Goal: Download file/media

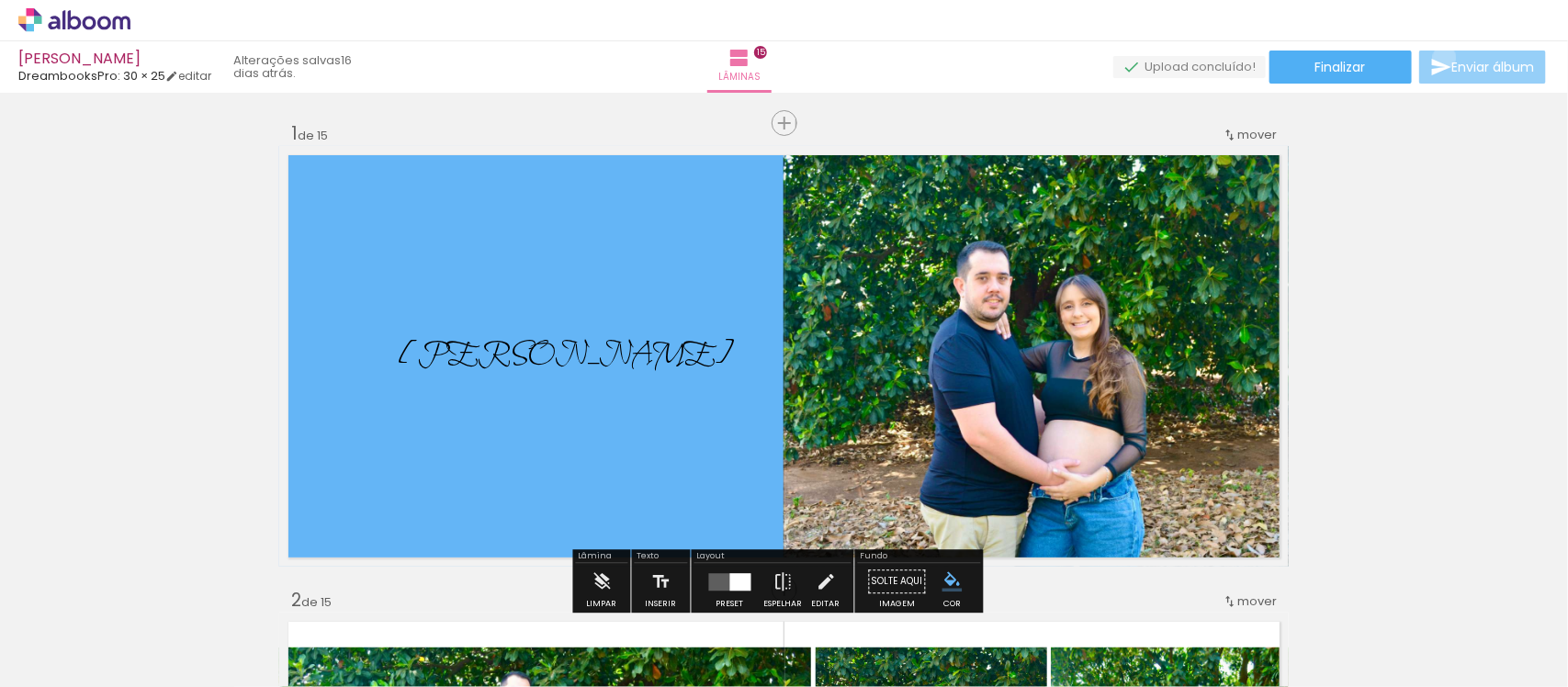
click at [1441, 58] on iron-icon at bounding box center [1441, 67] width 22 height 22
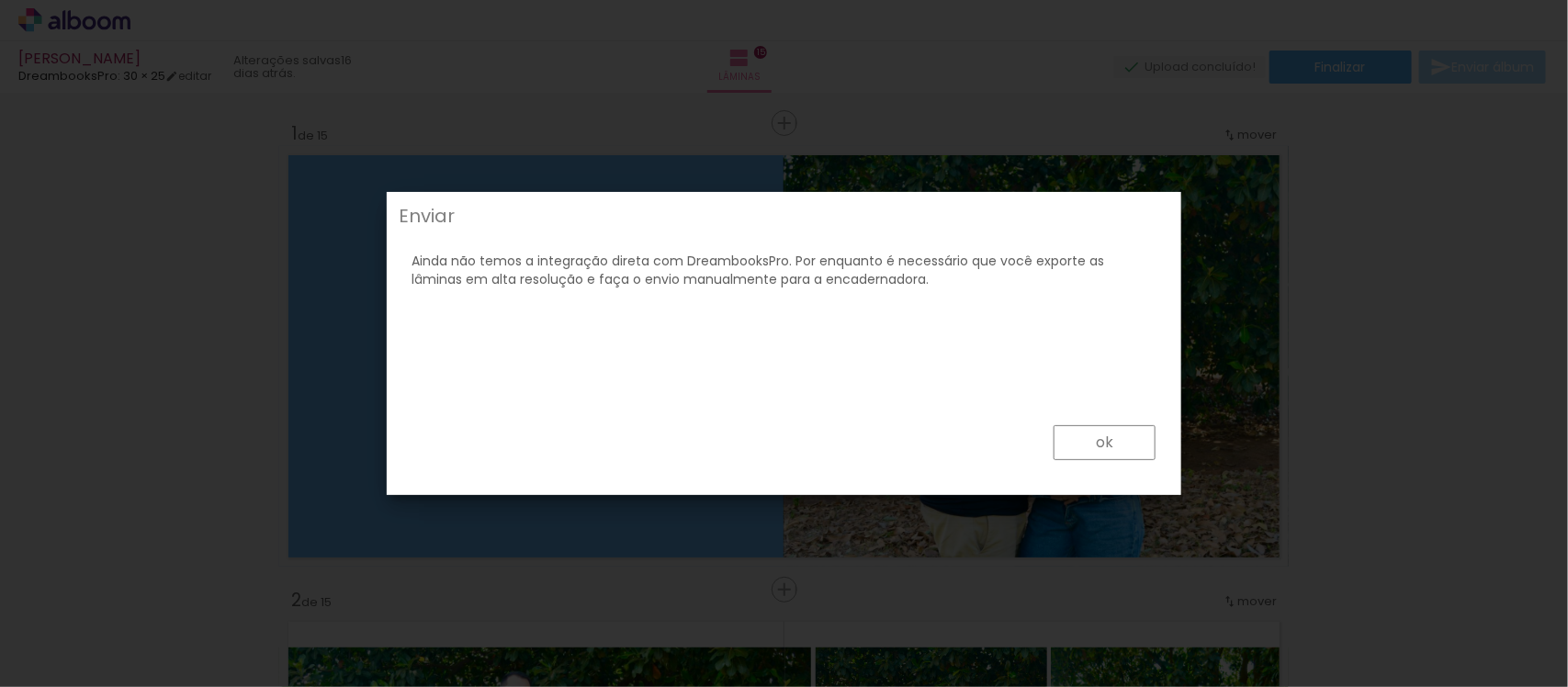
click at [0, 0] on slot "ok" at bounding box center [0, 0] width 0 height 0
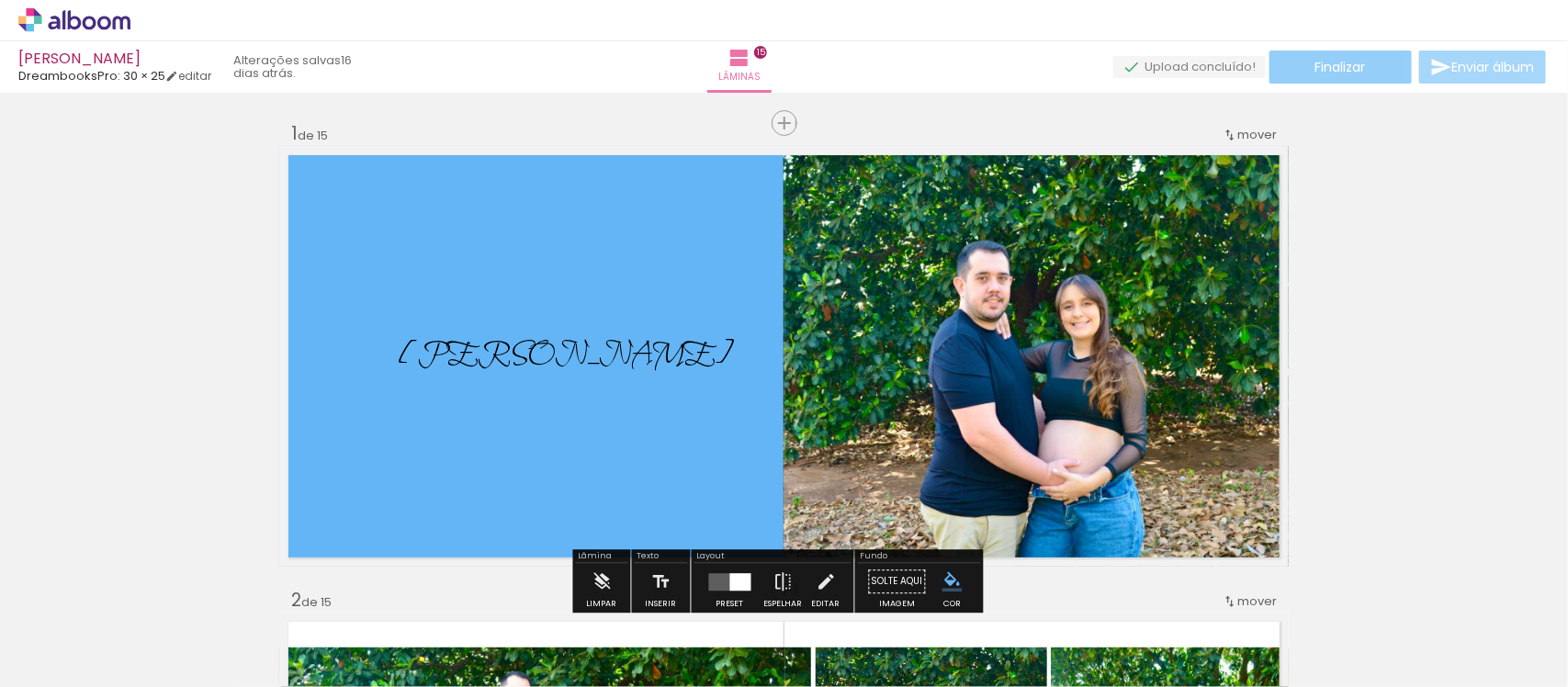
click at [1360, 74] on span "Finalizar" at bounding box center [1340, 67] width 51 height 13
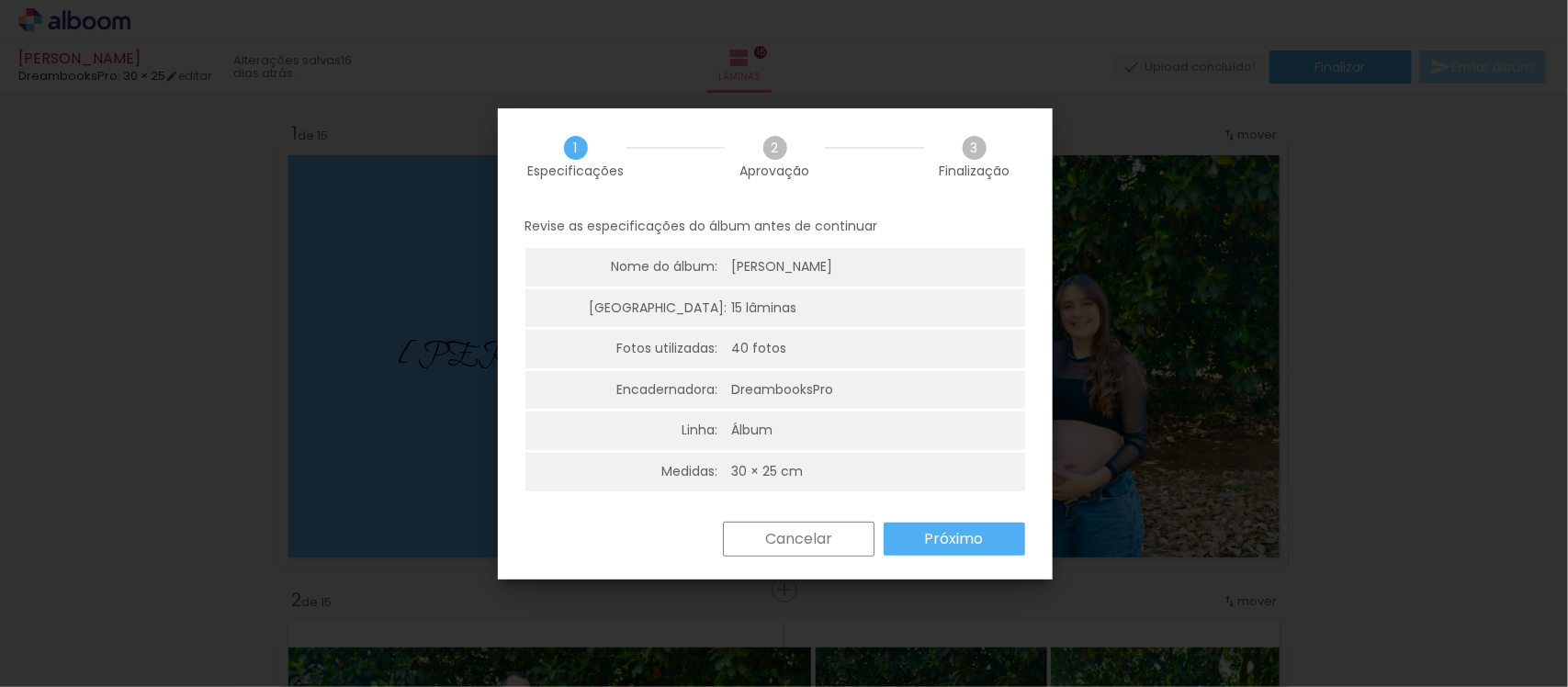
click at [0, 0] on slot "Próximo" at bounding box center [0, 0] width 0 height 0
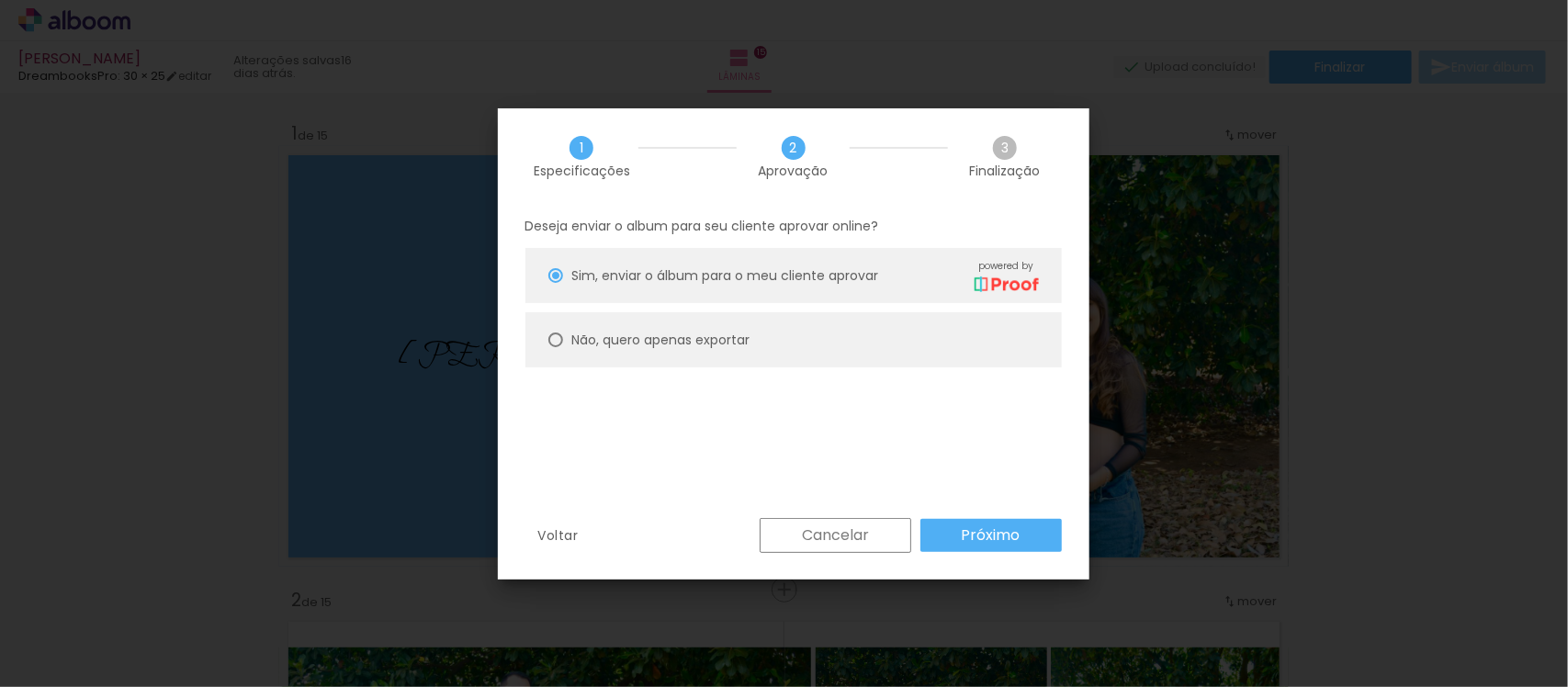
click at [723, 359] on paper-radio-button "Não, quero apenas exportar" at bounding box center [793, 339] width 537 height 55
type paper-radio-button "on"
click at [1007, 520] on paper-button "Próximo" at bounding box center [991, 535] width 141 height 33
type input "Alta, 300 DPI"
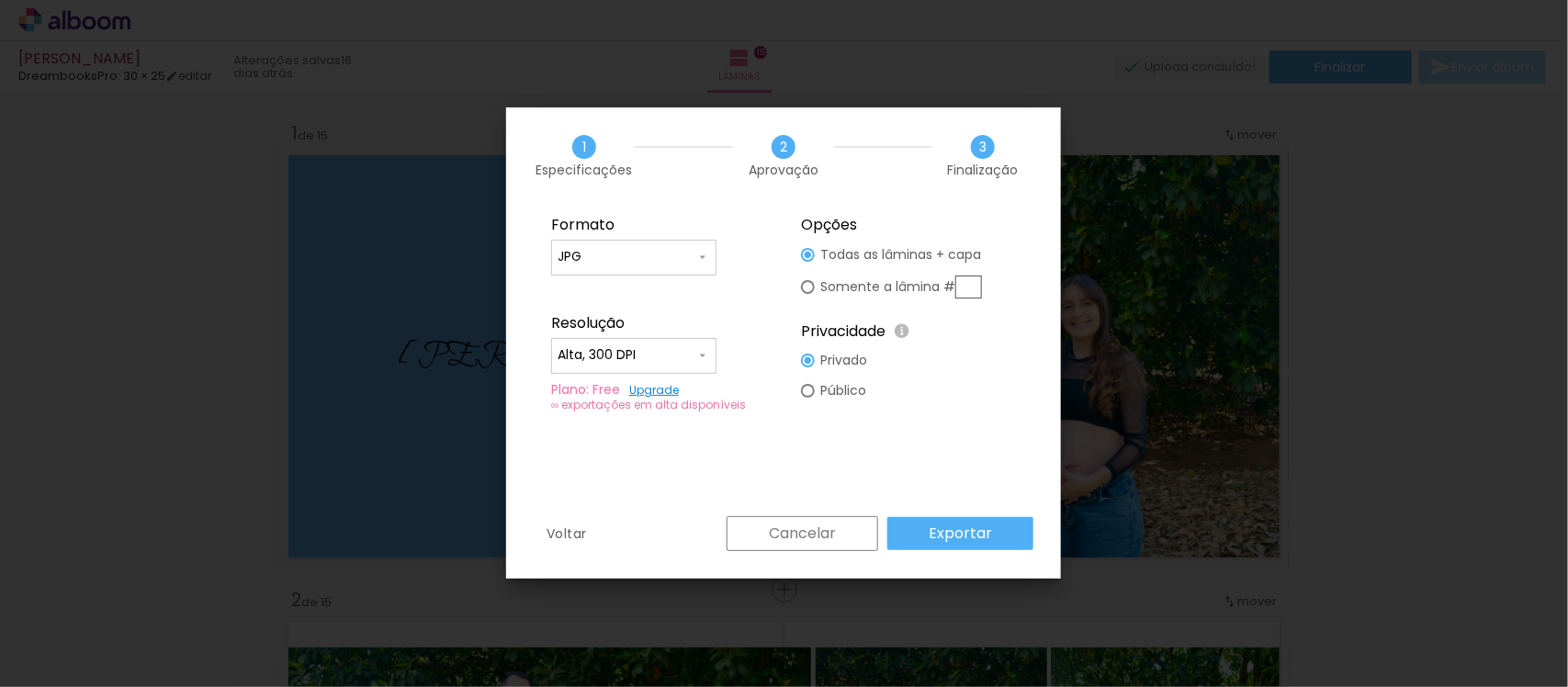
click at [701, 255] on iron-icon at bounding box center [702, 257] width 15 height 15
click at [705, 259] on paper-item "JPG" at bounding box center [633, 254] width 165 height 37
click at [971, 295] on input "text" at bounding box center [968, 286] width 27 height 23
type paper-radio-button "on"
click at [814, 258] on div at bounding box center [808, 255] width 14 height 14
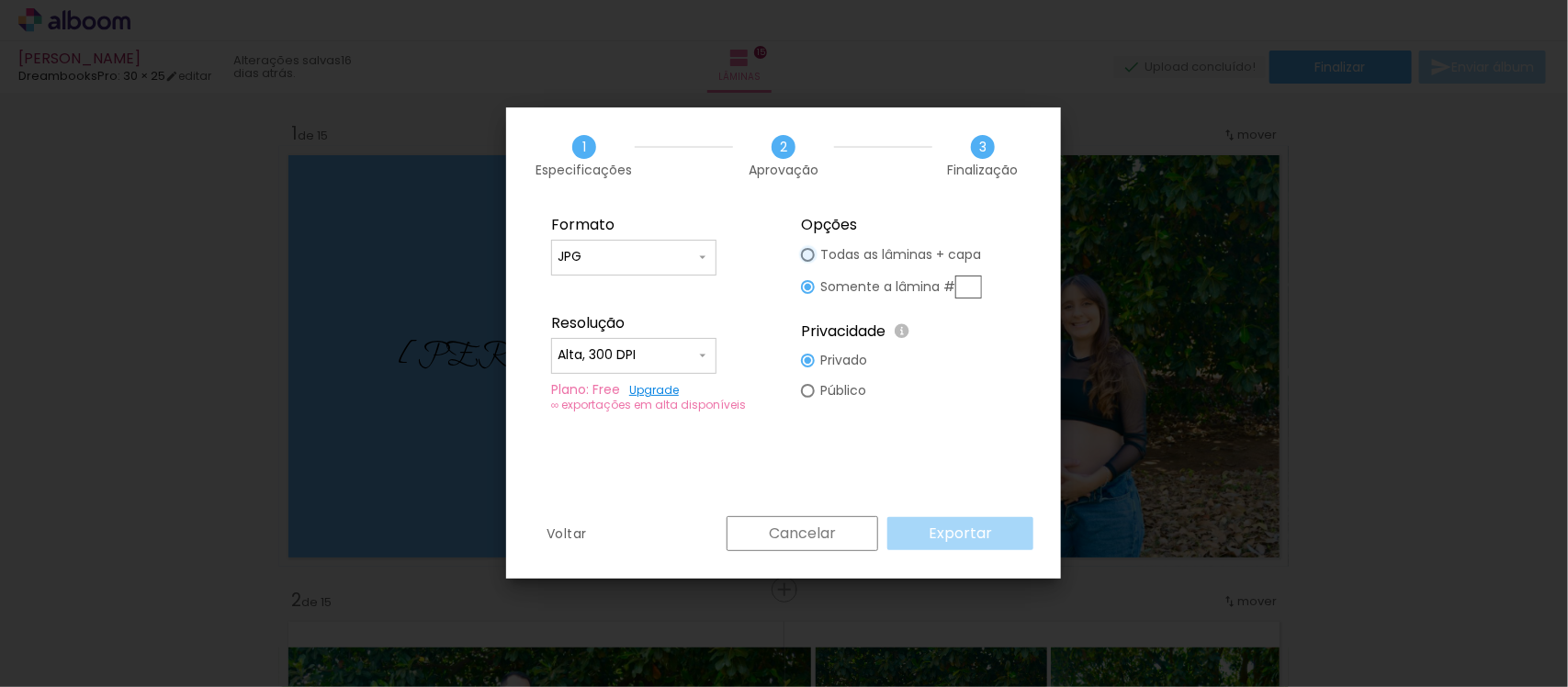
type paper-radio-button "on"
click at [691, 355] on input "Alta, 300 DPI" at bounding box center [626, 355] width 138 height 18
click at [730, 355] on fieldset "Formato JPG PDF Resolução Alta, 300 DPI Baixa Plano: Free Upgrade ∞ exportações…" at bounding box center [659, 313] width 247 height 220
click at [0, 0] on slot "Exportar" at bounding box center [0, 0] width 0 height 0
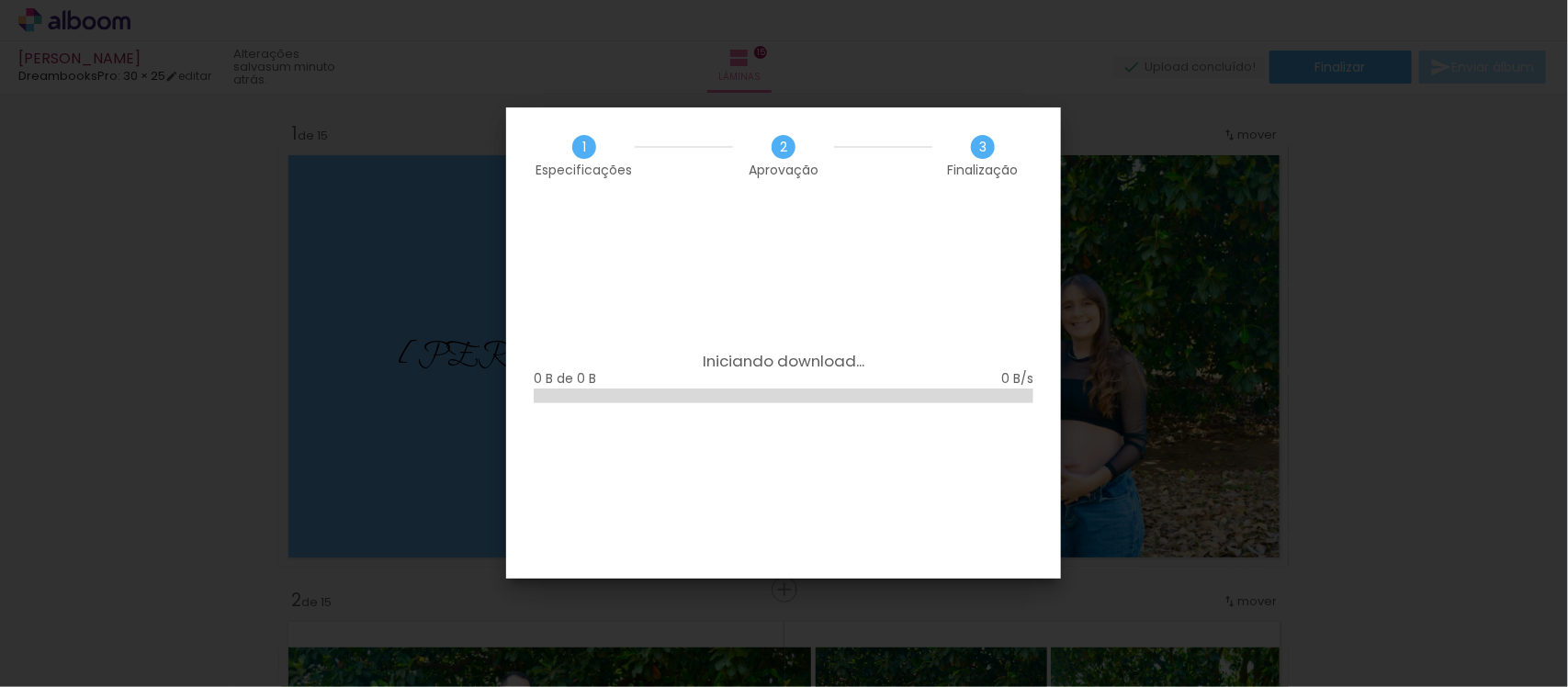
click at [874, 370] on div "0 B de 0 B" at bounding box center [784, 379] width 500 height 18
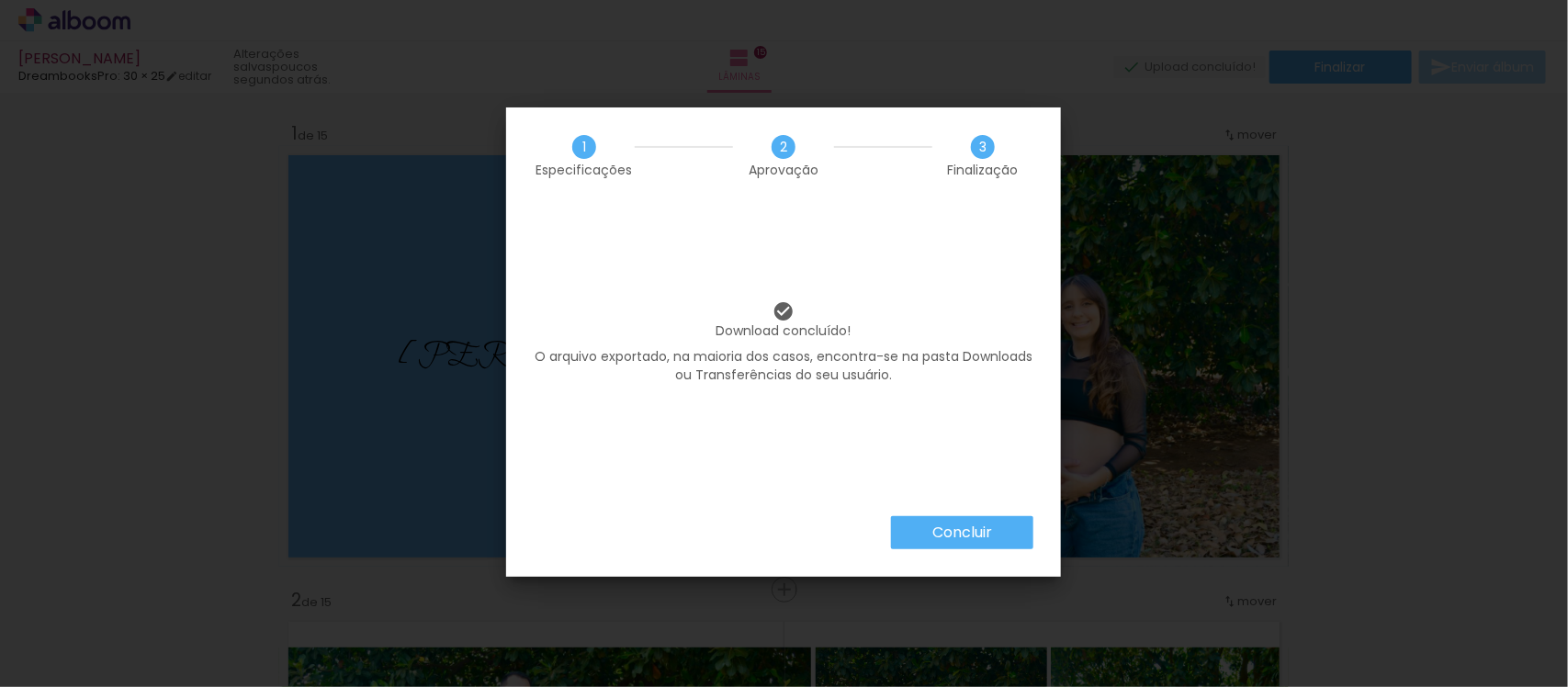
click at [959, 505] on div "Download concluído! O arquivo exportado, na maioria dos casos, encontra-se na p…" at bounding box center [784, 360] width 555 height 312
click at [959, 506] on div "Download concluído! O arquivo exportado, na maioria dos casos, encontra-se na p…" at bounding box center [784, 360] width 555 height 312
click at [0, 0] on slot "Concluir" at bounding box center [0, 0] width 0 height 0
